Goal: Transaction & Acquisition: Purchase product/service

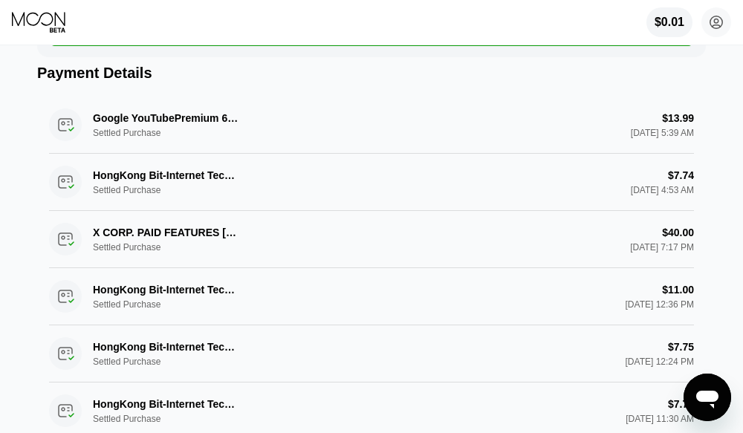
scroll to position [372, 0]
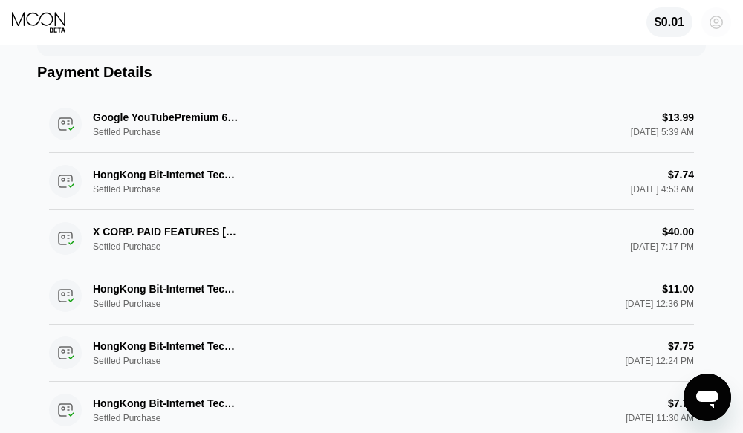
click at [722, 27] on circle at bounding box center [717, 22] width 30 height 30
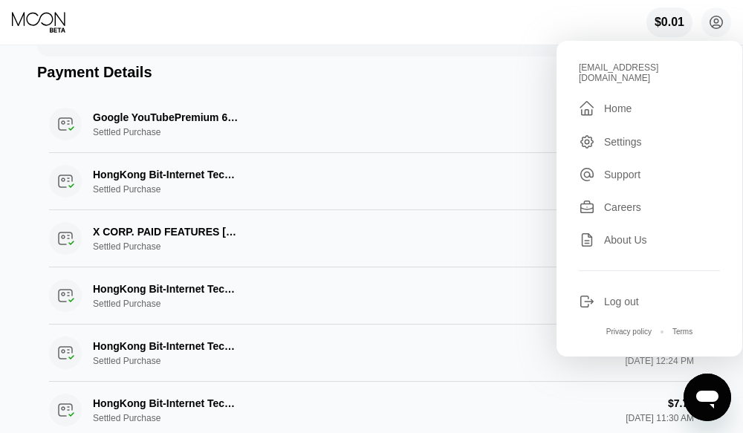
click at [632, 122] on div "sophiadaniel.sofiadaniel@gmail.com  Home Settings Support Careers About Us Log…" at bounding box center [650, 199] width 186 height 316
click at [624, 113] on div "Home" at bounding box center [617, 109] width 27 height 12
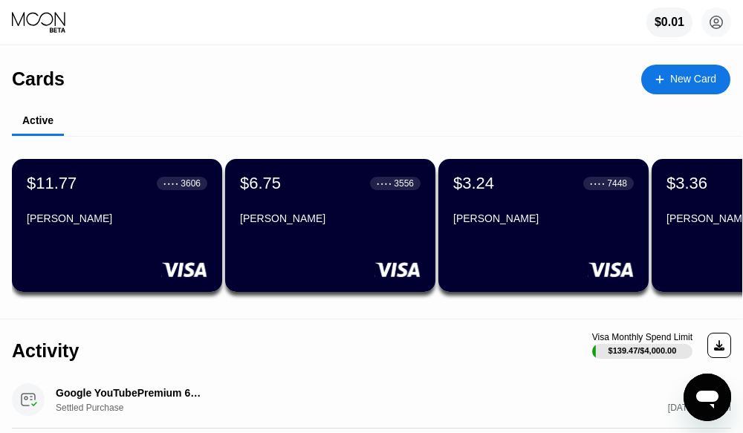
click at [672, 78] on div "New Card" at bounding box center [693, 79] width 46 height 13
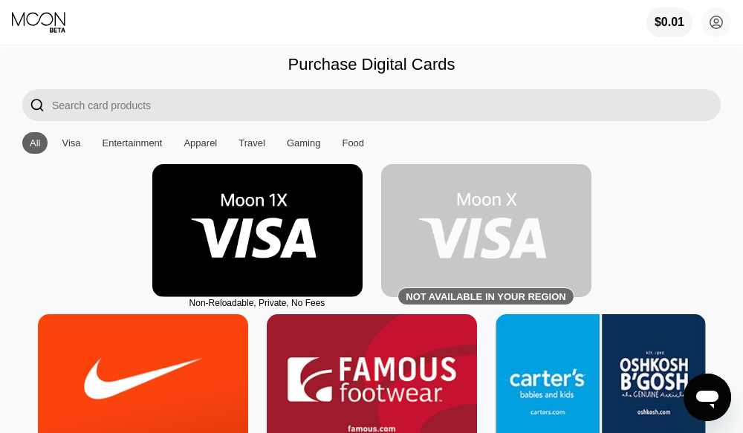
click at [311, 228] on img at bounding box center [257, 230] width 210 height 133
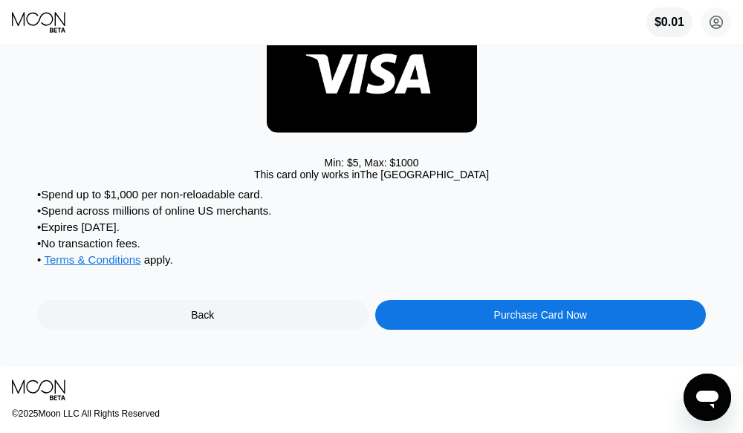
scroll to position [223, 0]
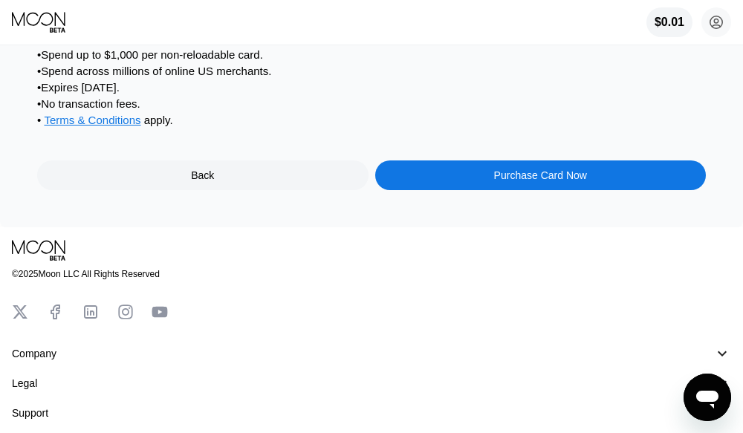
click at [548, 181] on div "Purchase Card Now" at bounding box center [540, 175] width 93 height 12
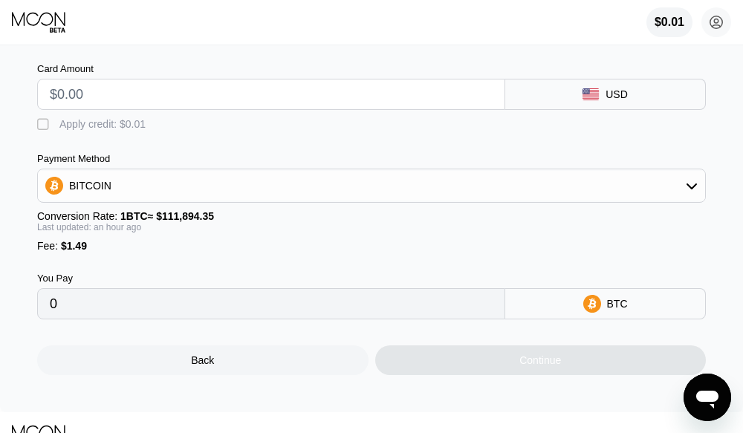
click at [128, 92] on input "text" at bounding box center [271, 95] width 443 height 30
type input "$50"
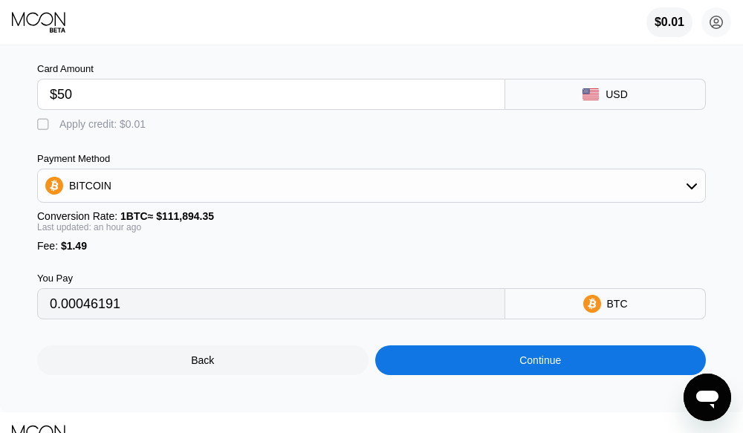
type input "0.00046191"
type input "$50"
click at [680, 190] on div "BITCOIN" at bounding box center [371, 186] width 667 height 30
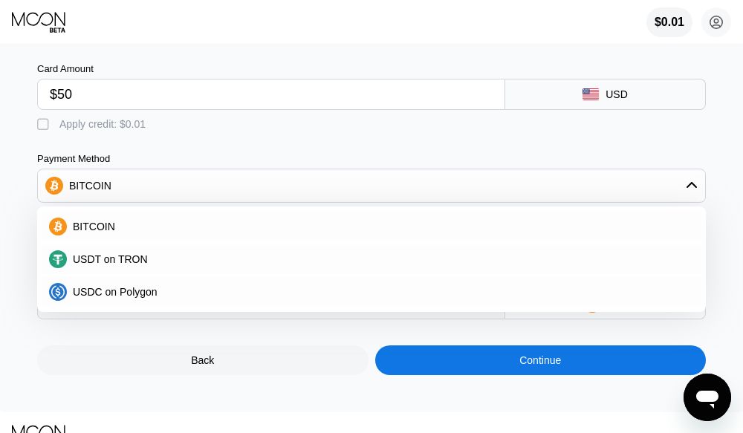
click at [93, 265] on span "USDT on TRON" at bounding box center [110, 259] width 75 height 12
type input "52.01"
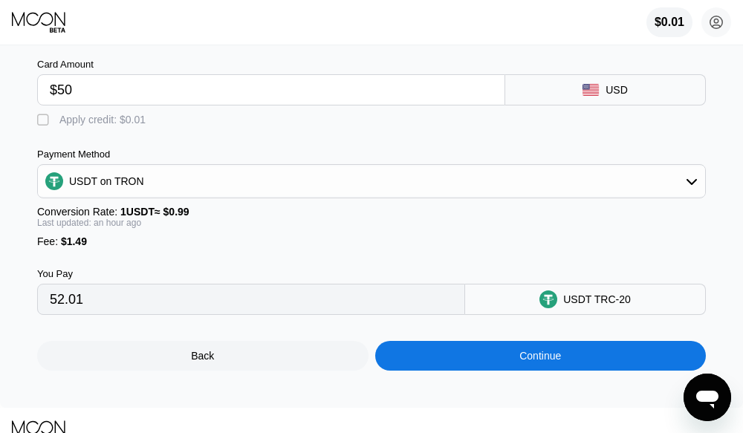
scroll to position [372, 0]
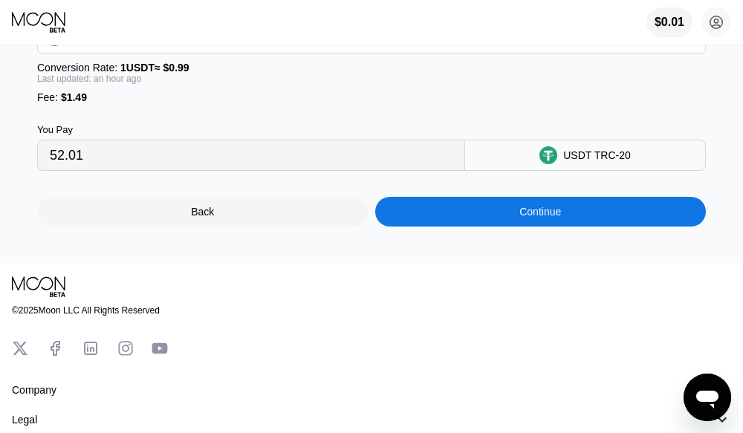
click at [514, 227] on div "Continue" at bounding box center [540, 212] width 331 height 30
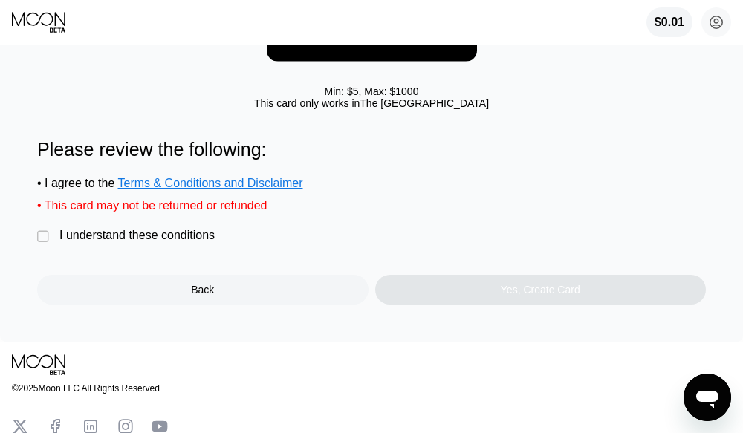
scroll to position [149, 0]
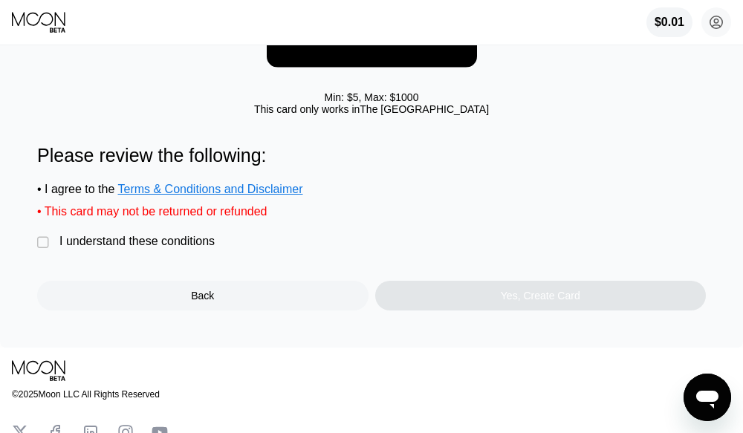
click at [36, 263] on div "Moon 1X Visa® Card Min: $ 5 , Max: $ 1000 This card only works in The United St…" at bounding box center [371, 123] width 743 height 449
click at [45, 250] on div "" at bounding box center [44, 243] width 15 height 15
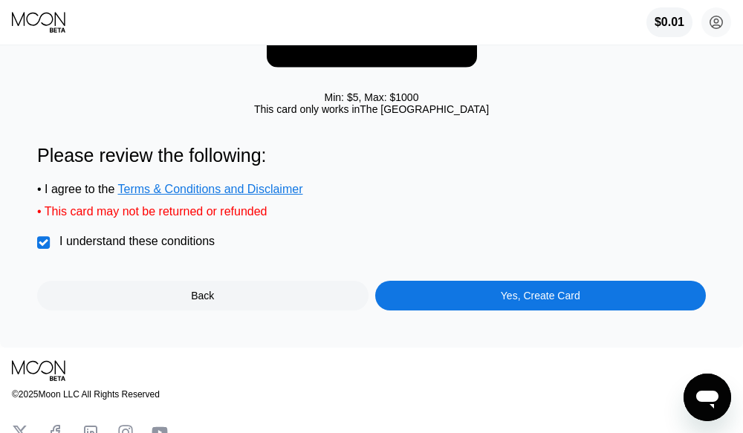
scroll to position [74, 0]
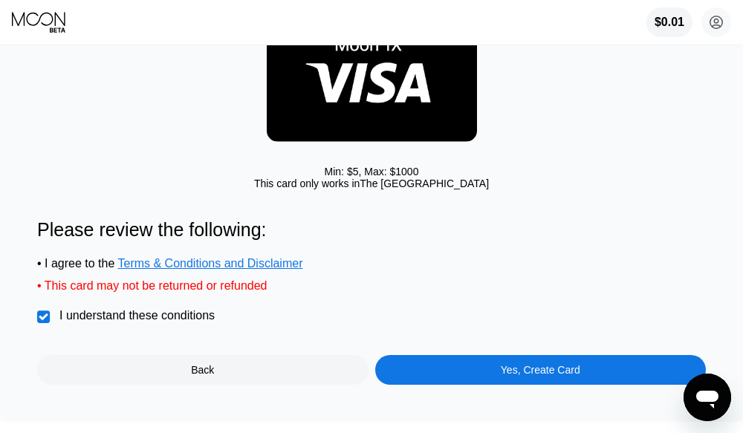
click at [560, 376] on div "Yes, Create Card" at bounding box center [541, 370] width 80 height 12
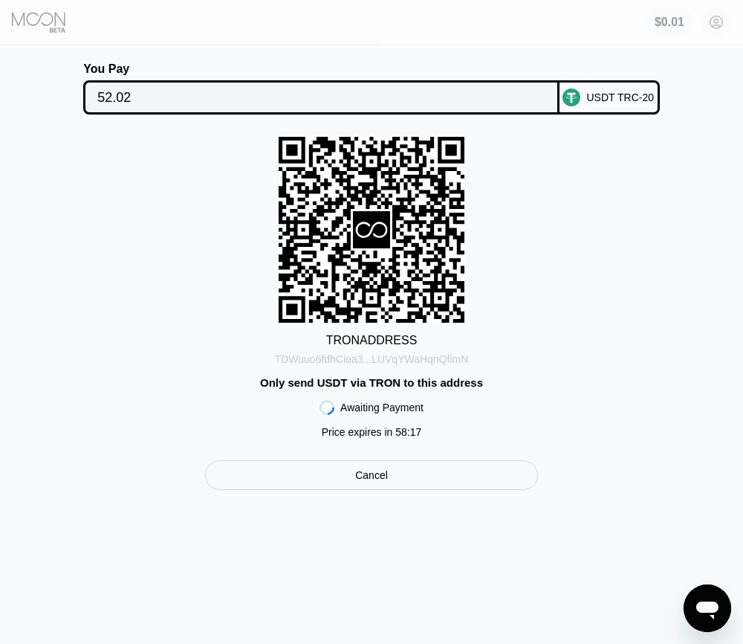
click at [419, 362] on div "TDWuuo6fdhCioa3...LUVqYWaHqnQfimN" at bounding box center [372, 359] width 194 height 12
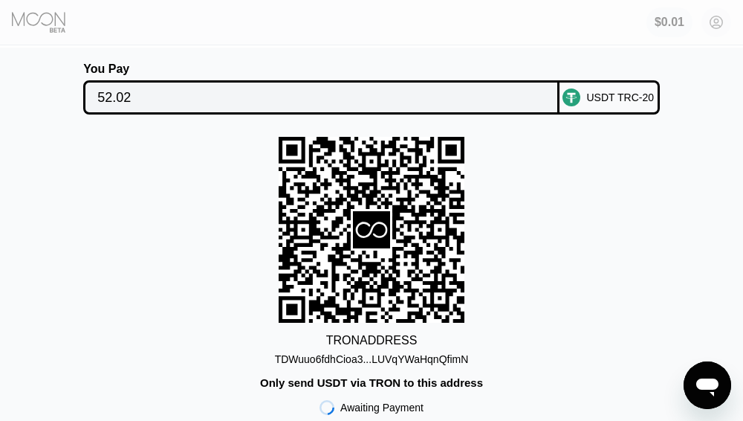
click at [194, 256] on div "TRON ADDRESS TDWuuo6fdhCioa3...LUVqYWaHqnQfimN Only send USDT via TRON to this …" at bounding box center [372, 291] width 680 height 308
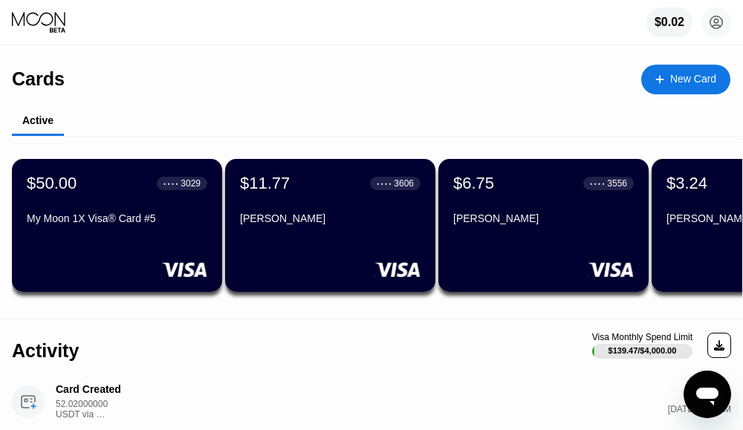
click at [137, 223] on div "My Moon 1X Visa® Card #5" at bounding box center [117, 219] width 181 height 12
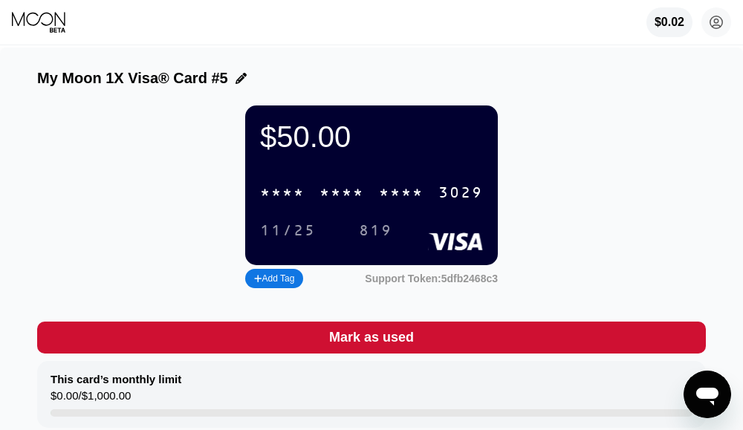
click at [372, 190] on div "* * * * * * * * * * * * 3029" at bounding box center [371, 193] width 241 height 30
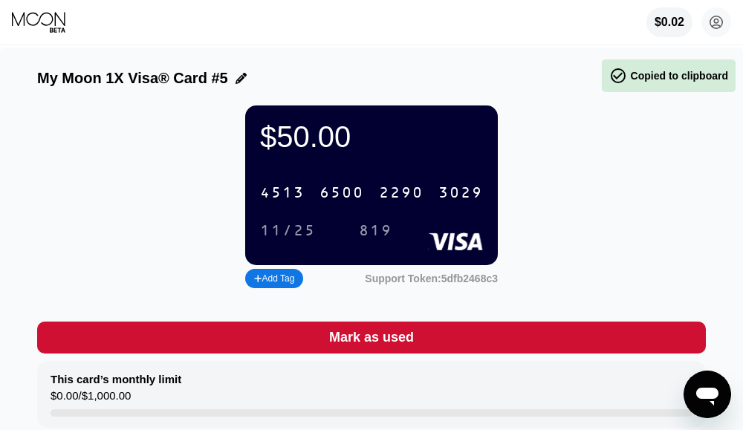
click at [240, 80] on icon at bounding box center [241, 78] width 11 height 11
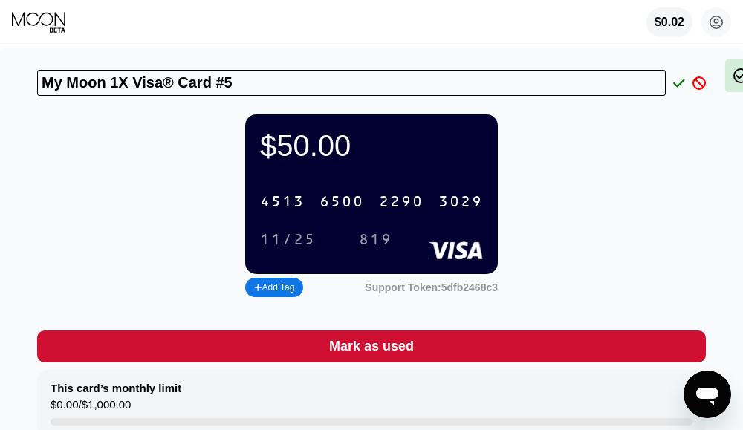
drag, startPoint x: 240, startPoint y: 79, endPoint x: -87, endPoint y: 31, distance: 330.4
click at [0, 31] on html "$0.02 sophiadaniel.sofiadaniel@gmail.com  Home Settings Support Careers About …" at bounding box center [371, 215] width 743 height 430
type input "Sophia"
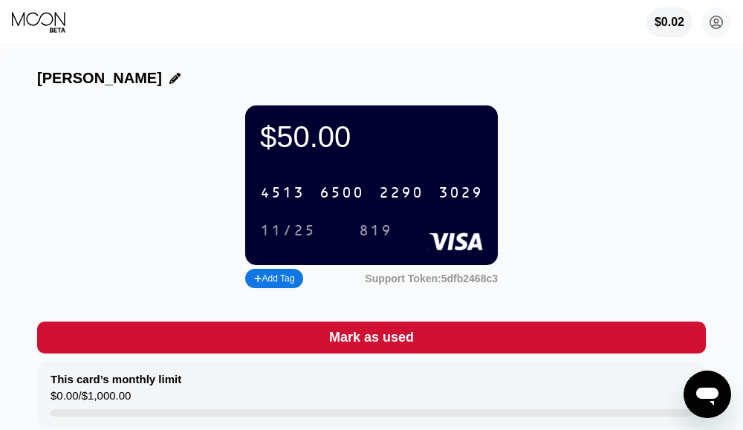
click at [169, 80] on icon at bounding box center [174, 78] width 11 height 11
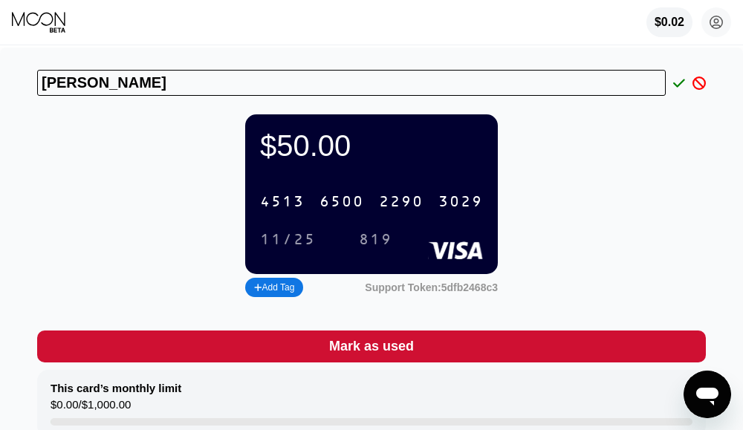
click at [102, 85] on input "Sophia" at bounding box center [351, 83] width 629 height 26
drag, startPoint x: 102, startPoint y: 85, endPoint x: 62, endPoint y: 76, distance: 40.6
click at [62, 76] on input "Sophia" at bounding box center [351, 83] width 629 height 26
type input "Sofia"
click at [673, 81] on div at bounding box center [675, 83] width 19 height 13
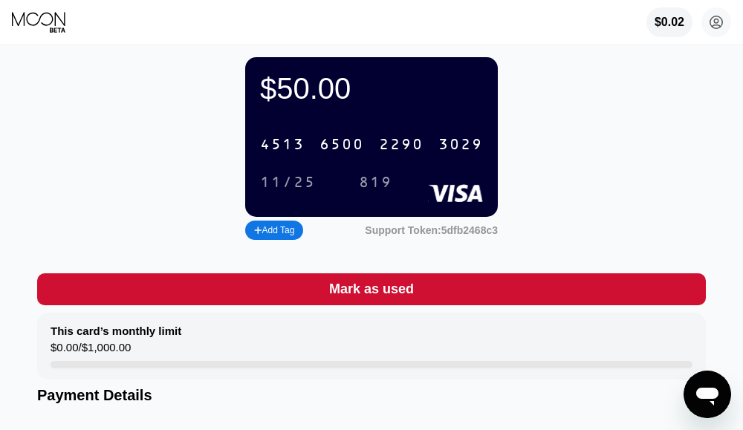
scroll to position [74, 0]
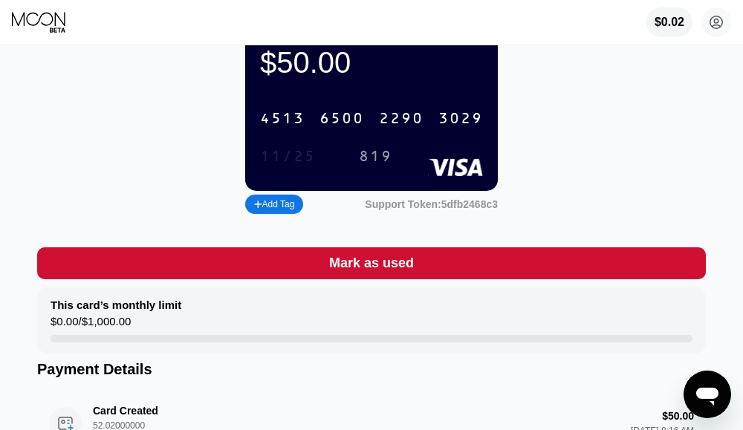
drag, startPoint x: 275, startPoint y: 161, endPoint x: 382, endPoint y: 101, distance: 122.4
click at [273, 161] on div "11/25" at bounding box center [288, 157] width 56 height 17
click at [381, 166] on div "819" at bounding box center [375, 157] width 33 height 17
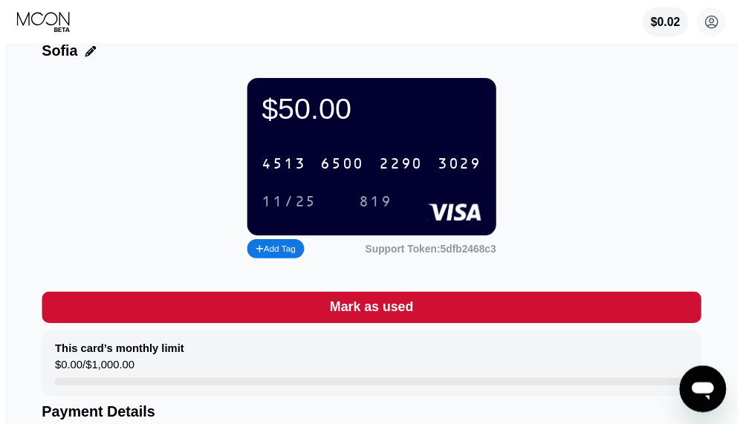
scroll to position [0, 0]
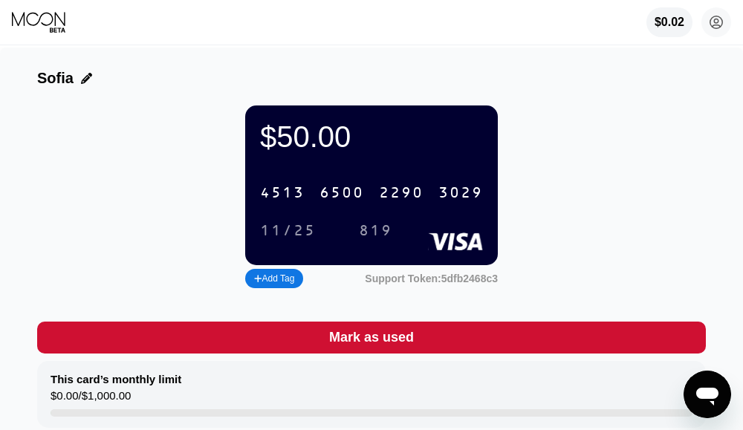
click at [84, 82] on icon at bounding box center [86, 78] width 11 height 11
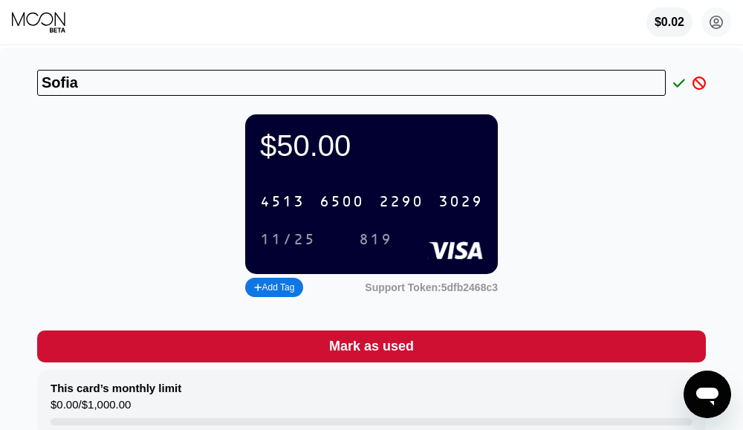
drag, startPoint x: 98, startPoint y: 84, endPoint x: -7, endPoint y: 73, distance: 106.1
click at [0, 73] on html "$0.02 sophiadaniel.sofiadaniel@gmail.com  Home Settings Support Careers About …" at bounding box center [371, 215] width 743 height 430
type input "[PERSON_NAME]"
click at [678, 77] on div "[PERSON_NAME]" at bounding box center [371, 83] width 669 height 26
click at [679, 90] on icon at bounding box center [679, 83] width 12 height 13
